Goal: Find specific page/section

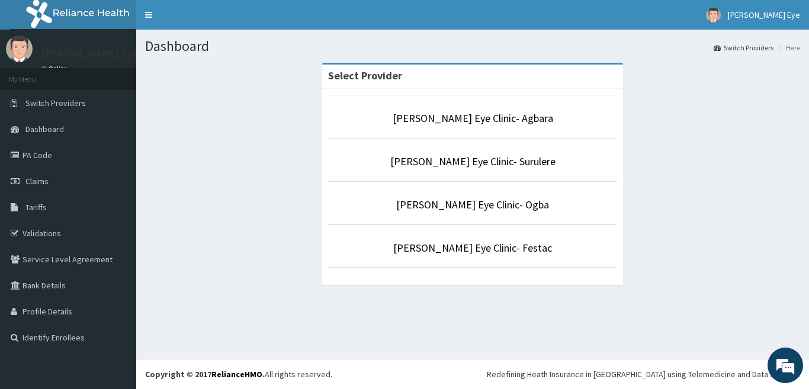
click at [549, 251] on p "[PERSON_NAME] Eye Clinic- Festac" at bounding box center [472, 247] width 289 height 15
click at [504, 248] on link "[PERSON_NAME] Eye Clinic- Festac" at bounding box center [472, 248] width 159 height 14
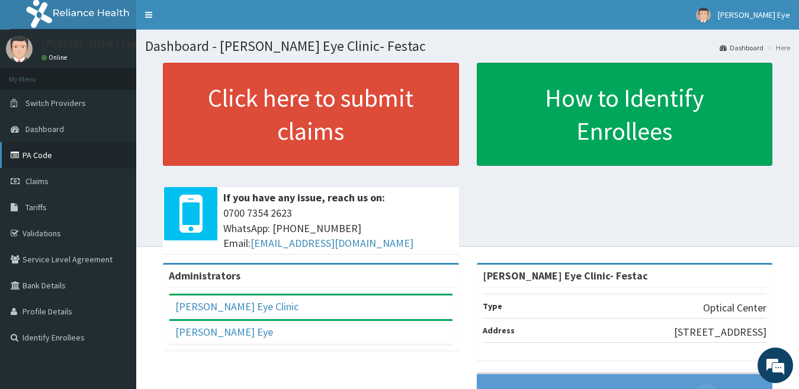
click at [57, 159] on link "PA Code" at bounding box center [68, 155] width 136 height 26
